Goal: Transaction & Acquisition: Pay Your Bill

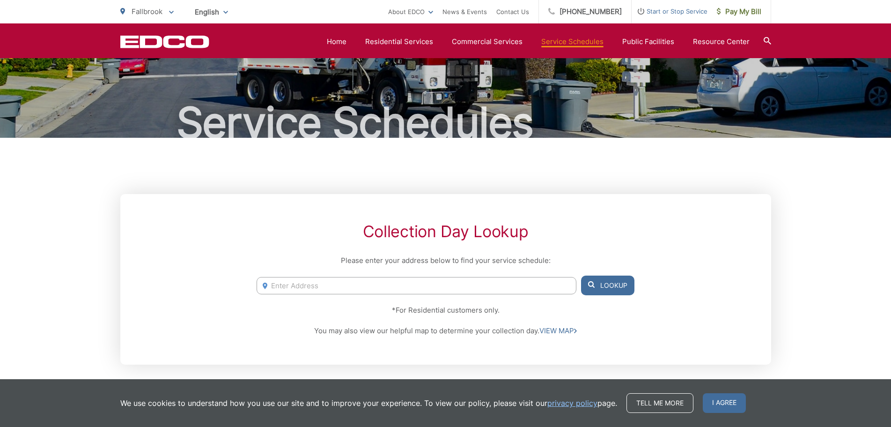
scroll to position [47, 0]
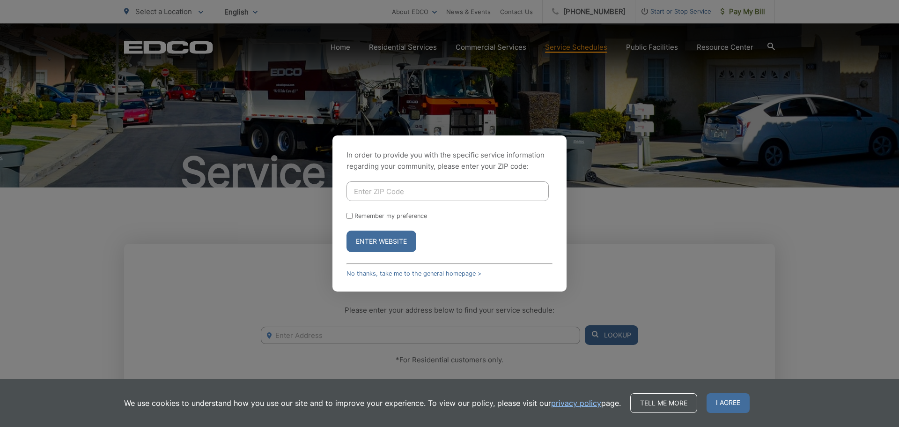
click at [483, 185] on input "Enter ZIP Code" at bounding box center [448, 191] width 202 height 20
drag, startPoint x: 407, startPoint y: 282, endPoint x: 414, endPoint y: 278, distance: 8.1
click at [408, 282] on div "In order to provide you with the specific service information regarding your co…" at bounding box center [450, 213] width 234 height 156
drag, startPoint x: 416, startPoint y: 277, endPoint x: 423, endPoint y: 279, distance: 7.9
click at [416, 277] on div "In order to provide you with the specific service information regarding your co…" at bounding box center [450, 213] width 234 height 156
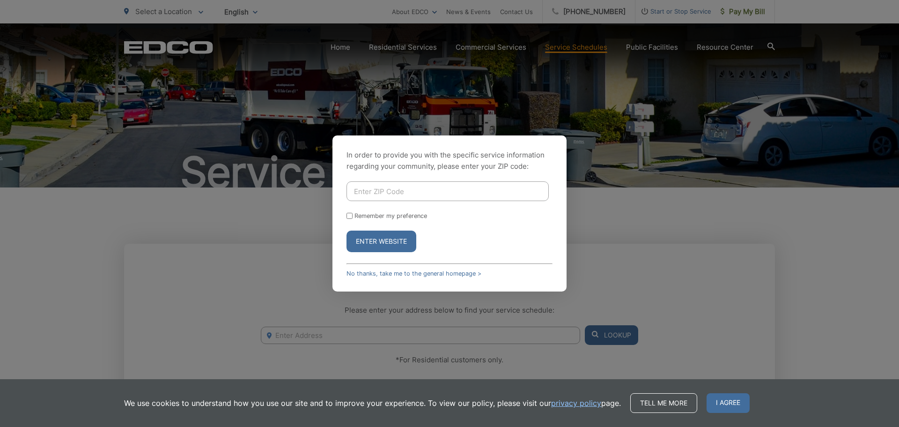
drag, startPoint x: 443, startPoint y: 277, endPoint x: 454, endPoint y: 276, distance: 11.3
click at [447, 277] on div "In order to provide you with the specific service information regarding your co…" at bounding box center [450, 213] width 234 height 156
click at [456, 277] on div "In order to provide you with the specific service information regarding your co…" at bounding box center [450, 213] width 234 height 156
drag, startPoint x: 478, startPoint y: 274, endPoint x: 467, endPoint y: 276, distance: 10.6
click at [477, 275] on link "No thanks, take me to the general homepage >" at bounding box center [414, 273] width 135 height 7
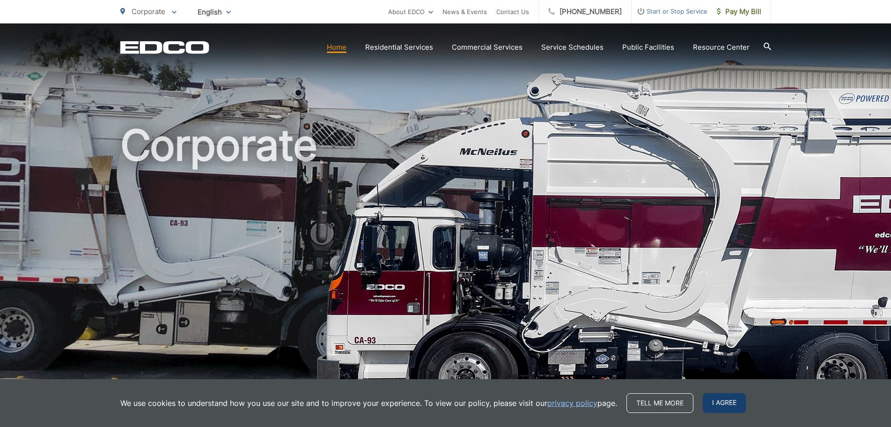
click at [726, 407] on span "I agree" at bounding box center [724, 403] width 43 height 20
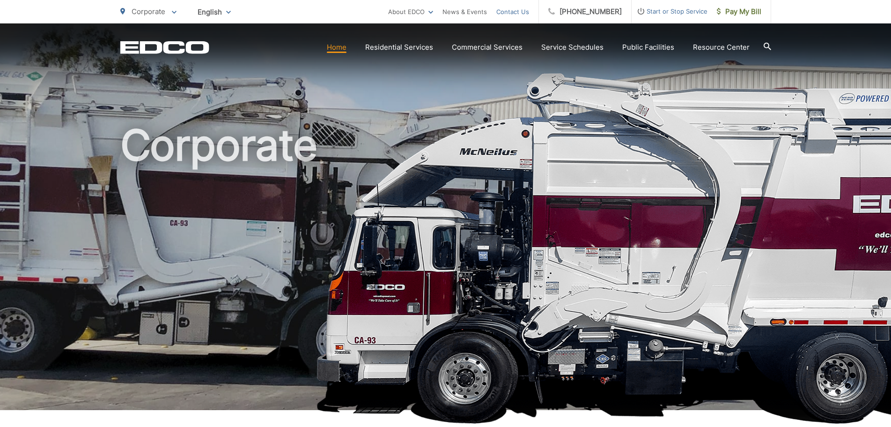
click at [529, 11] on link "Contact Us" at bounding box center [512, 11] width 33 height 11
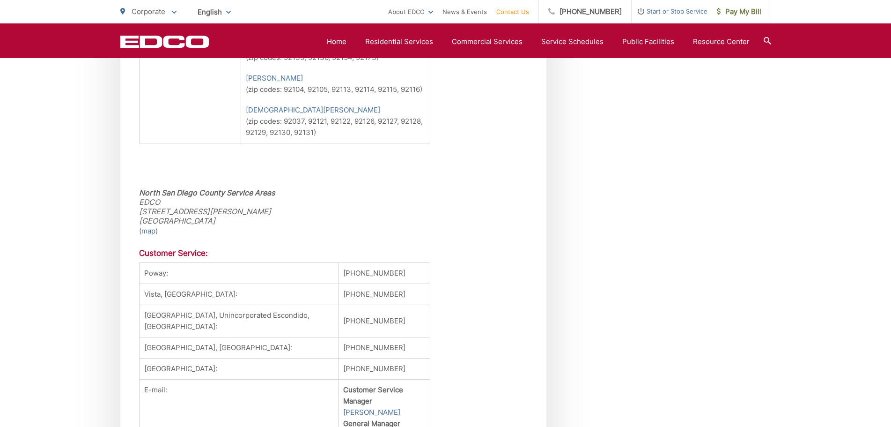
scroll to position [749, 0]
click at [336, 40] on link "Home" at bounding box center [337, 41] width 20 height 11
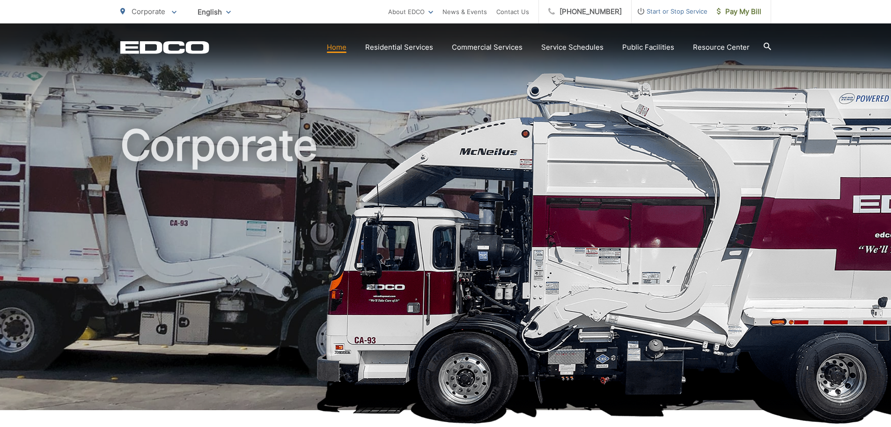
click at [222, 11] on span "English" at bounding box center [214, 12] width 47 height 16
click at [223, 30] on div "English Spanish Korean Arabic" at bounding box center [214, 53] width 47 height 70
click at [730, 14] on span "Pay My Bill" at bounding box center [739, 11] width 44 height 11
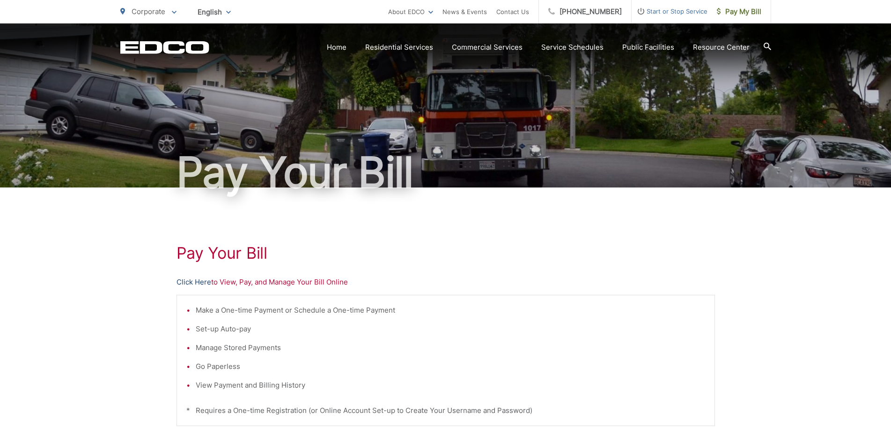
click at [201, 281] on link "Click Here" at bounding box center [194, 281] width 35 height 11
